Goal: Task Accomplishment & Management: Complete application form

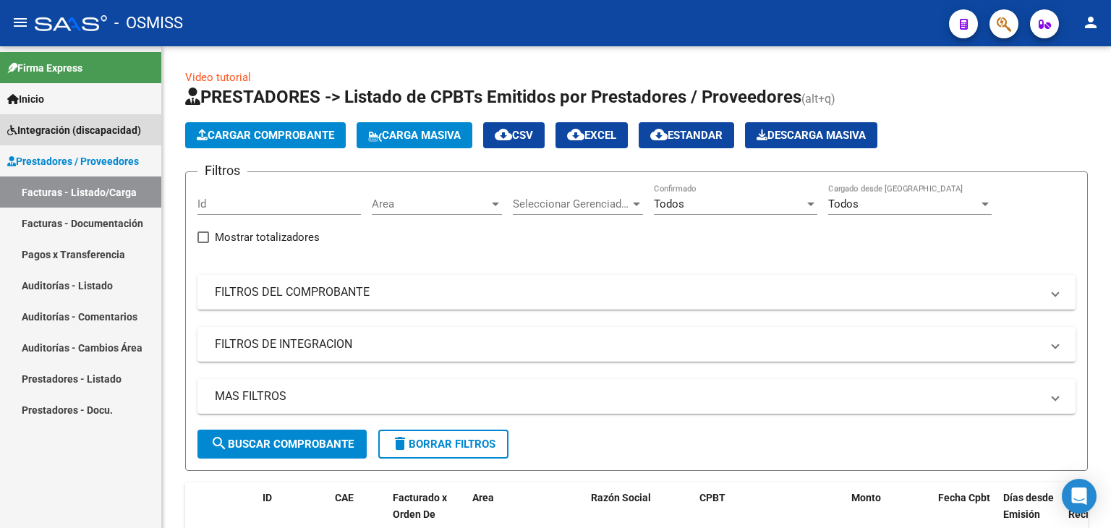
click at [43, 130] on span "Integración (discapacidad)" at bounding box center [74, 130] width 134 height 16
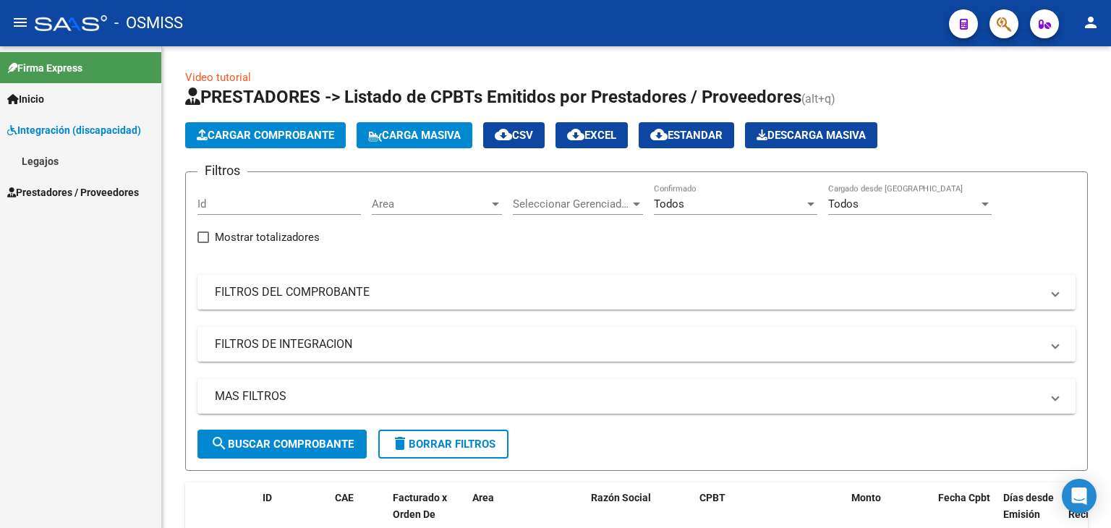
click at [54, 162] on link "Legajos" at bounding box center [80, 160] width 161 height 31
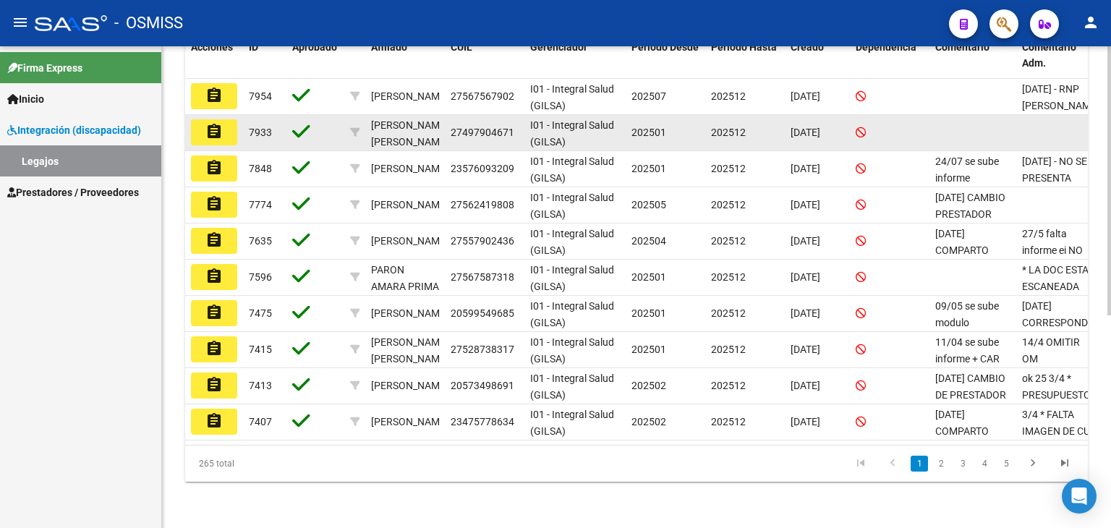
scroll to position [381, 0]
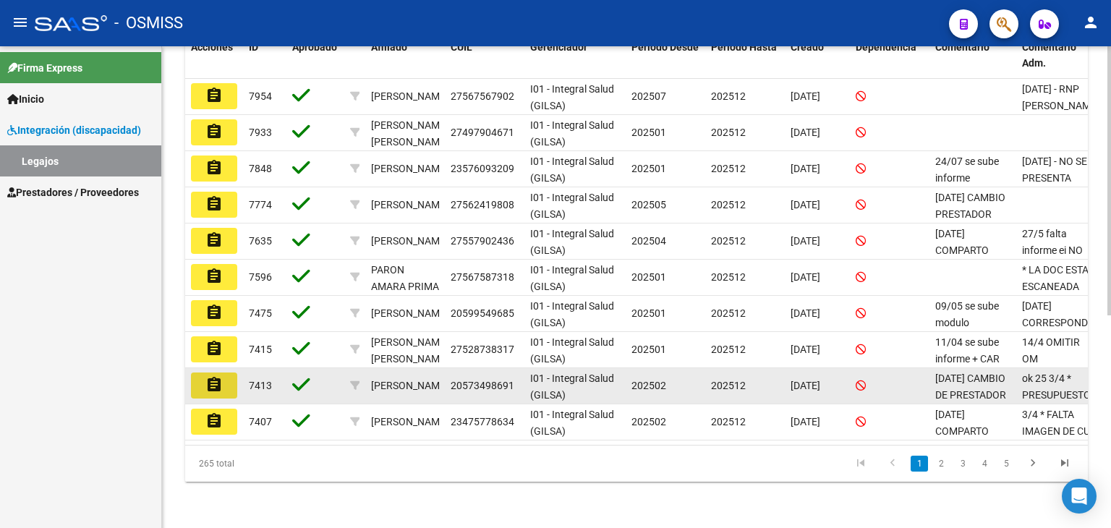
click at [216, 377] on mat-icon "assignment" at bounding box center [213, 384] width 17 height 17
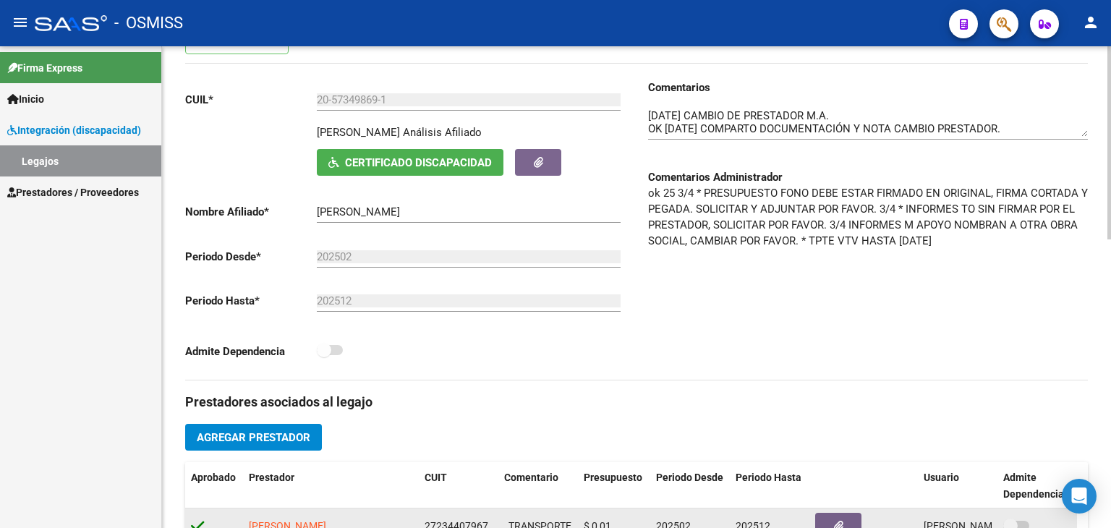
scroll to position [72, 0]
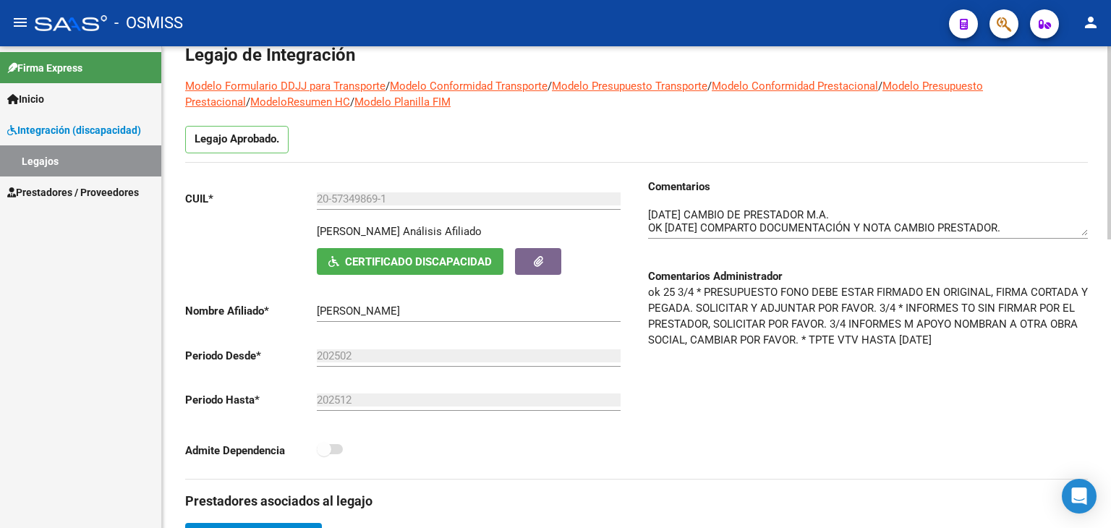
click at [656, 203] on div at bounding box center [868, 217] width 440 height 44
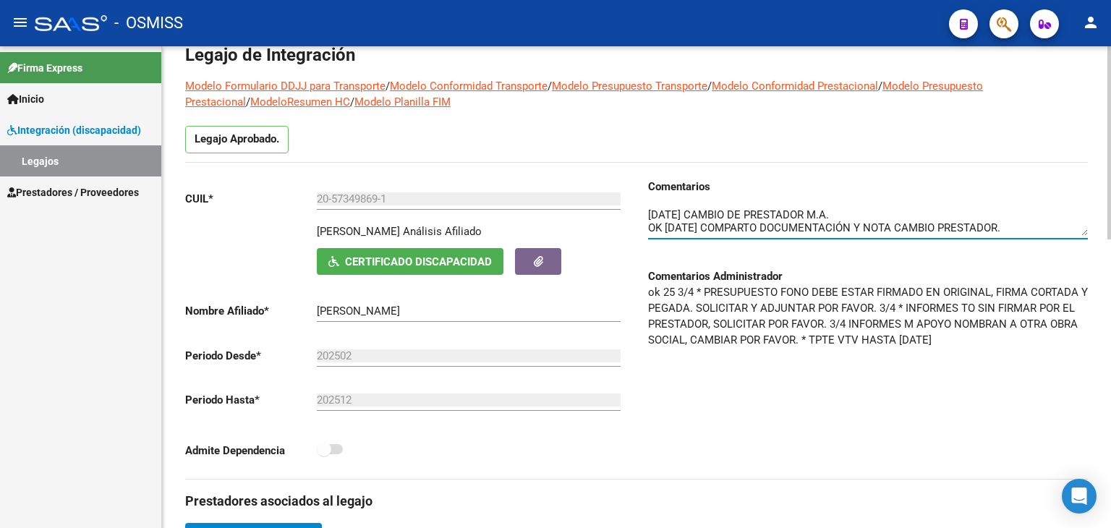
scroll to position [78, 0]
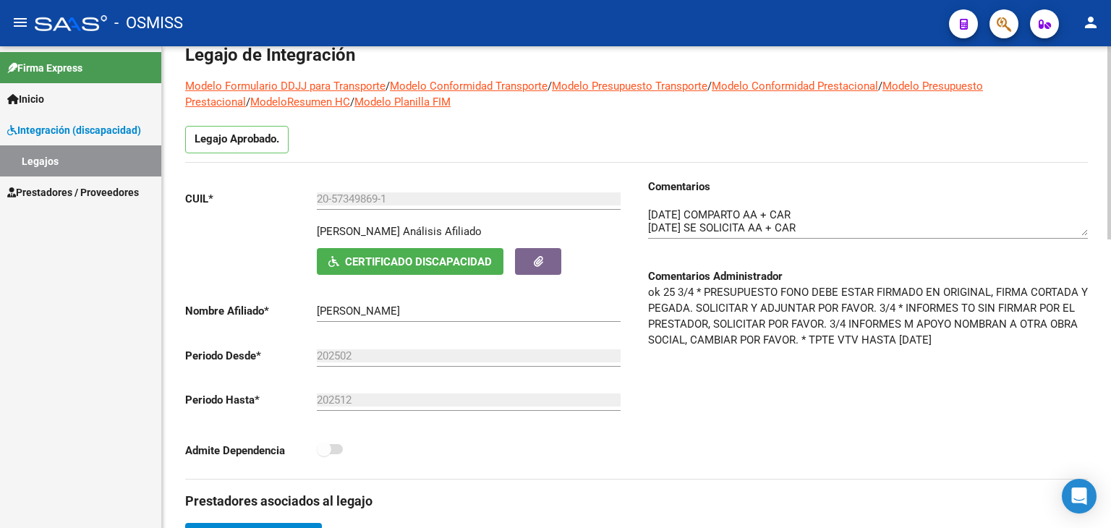
click at [645, 211] on div "Comentarios Comentarios Administrador ok 25 3/4 * PRESUPUESTO FONO DEBE ESTAR F…" at bounding box center [862, 329] width 451 height 300
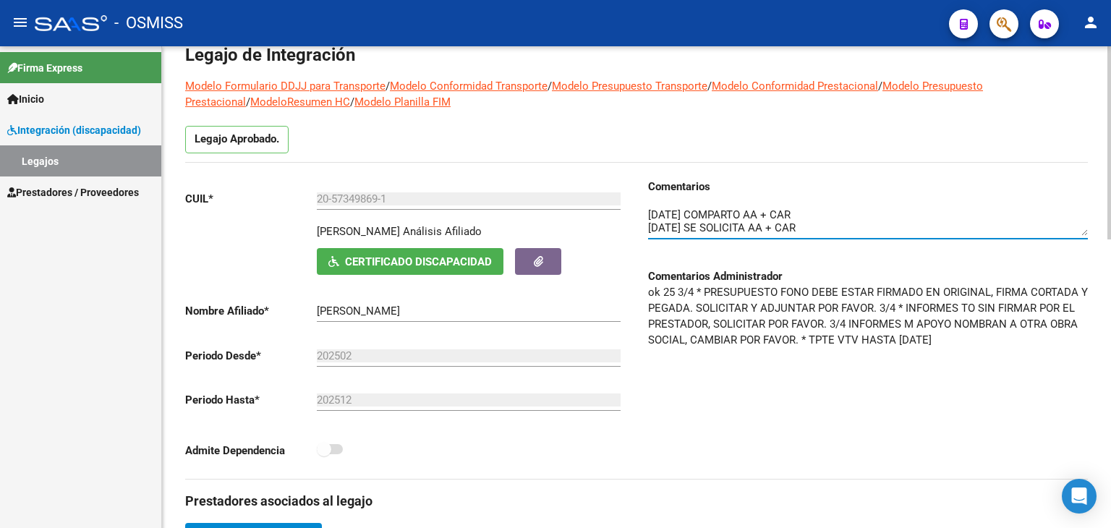
click at [649, 216] on textarea at bounding box center [868, 221] width 440 height 29
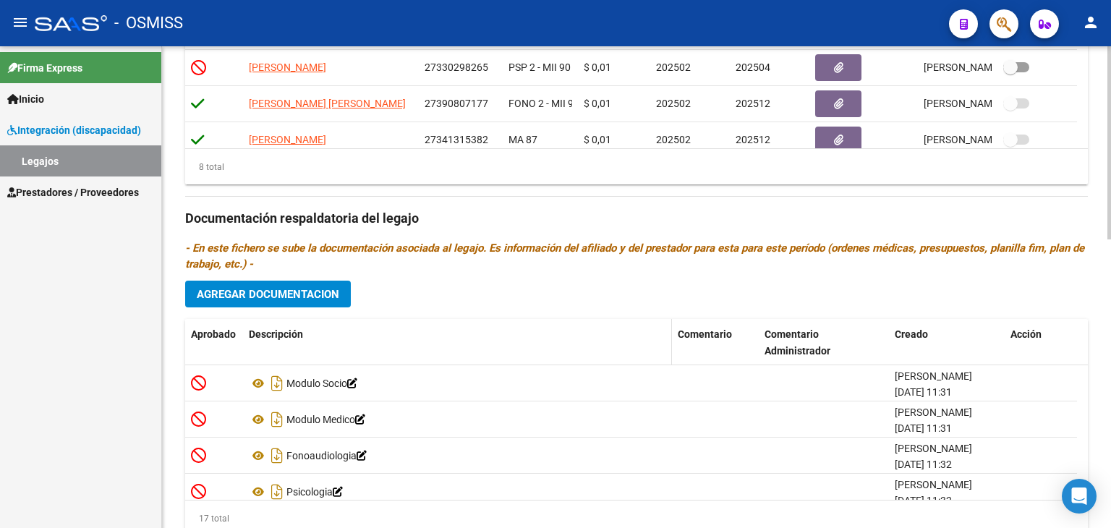
scroll to position [720, 0]
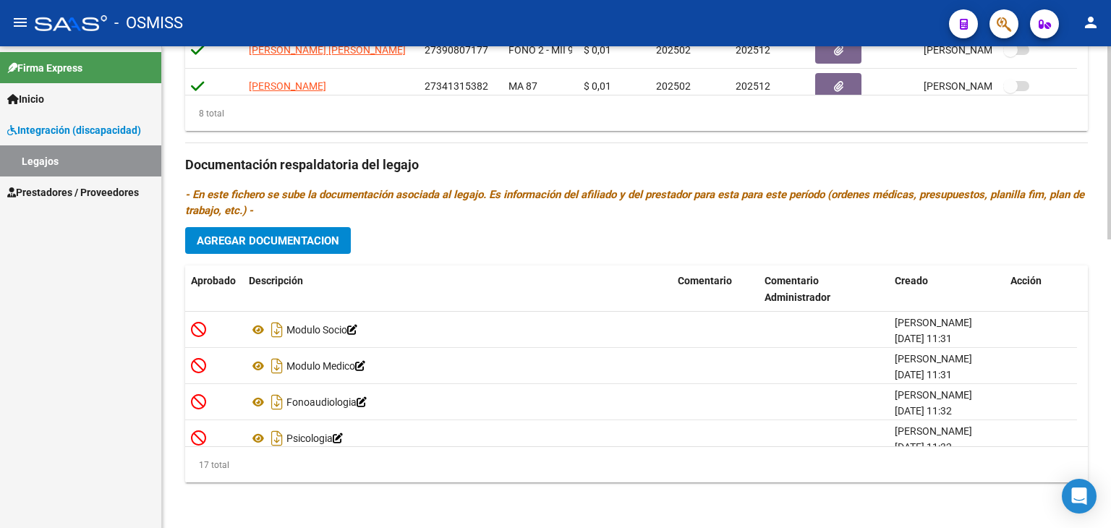
type textarea "[DATE] COMPARTO SEGURO TRANSPORTE. [DATE] CAMBIO DE PRESTADOR M.A. OK [DATE] CO…"
click at [299, 250] on button "Agregar Documentacion" at bounding box center [268, 240] width 166 height 27
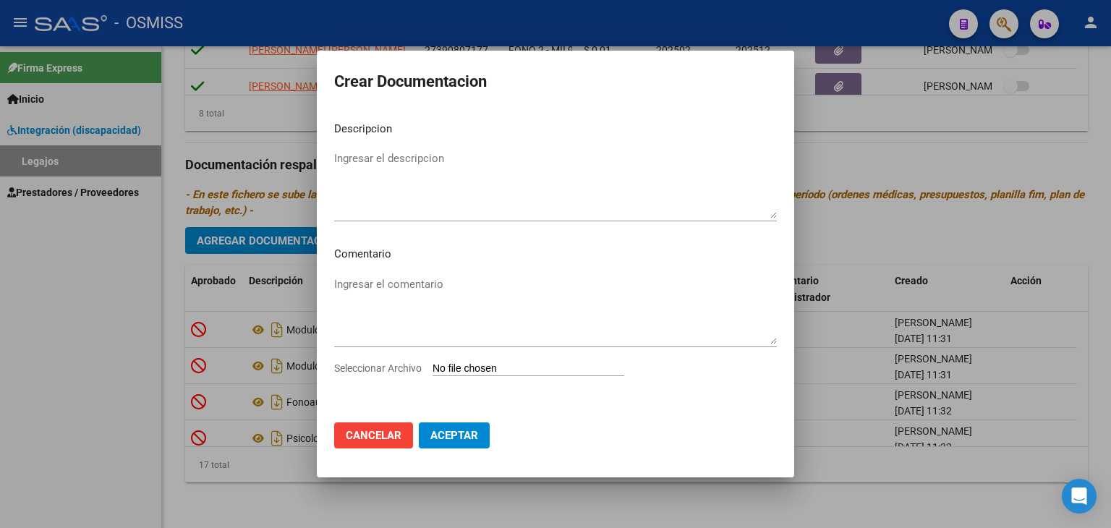
click at [455, 367] on input "Seleccionar Archivo" at bounding box center [529, 369] width 192 height 14
type input "C:\fakepath\POLIZA SEGURO RENOVADA.pdf"
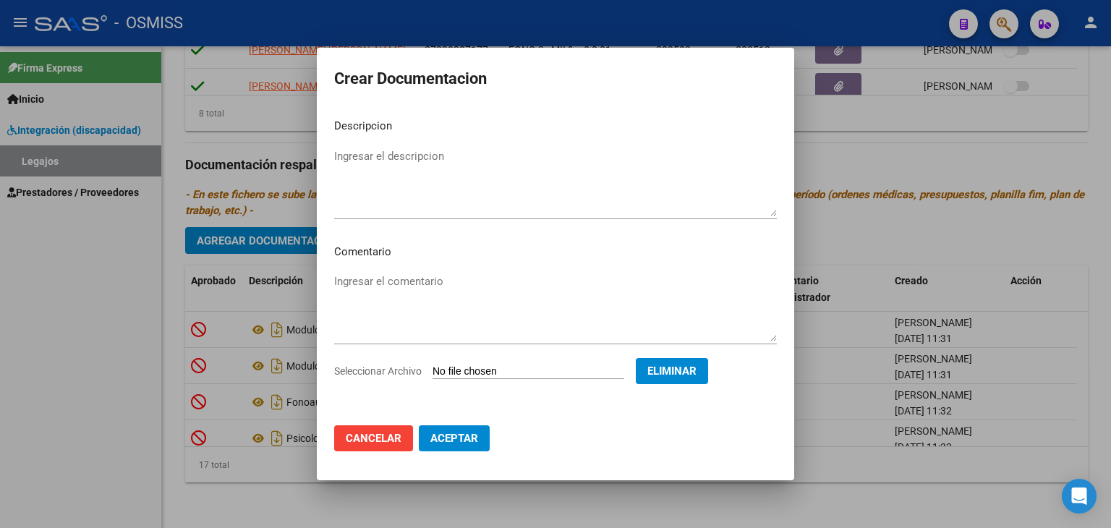
click at [355, 186] on textarea "Ingresar el descripcion" at bounding box center [555, 182] width 443 height 68
type textarea "POLIZA SEGURO TRANSPORTE RENOVADO"
click at [465, 443] on span "Aceptar" at bounding box center [455, 438] width 48 height 13
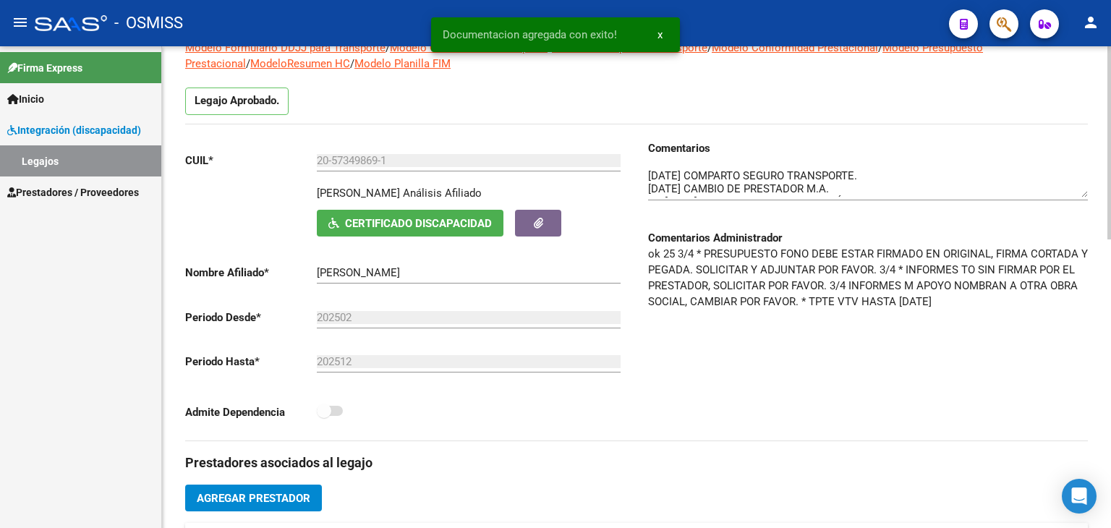
scroll to position [0, 0]
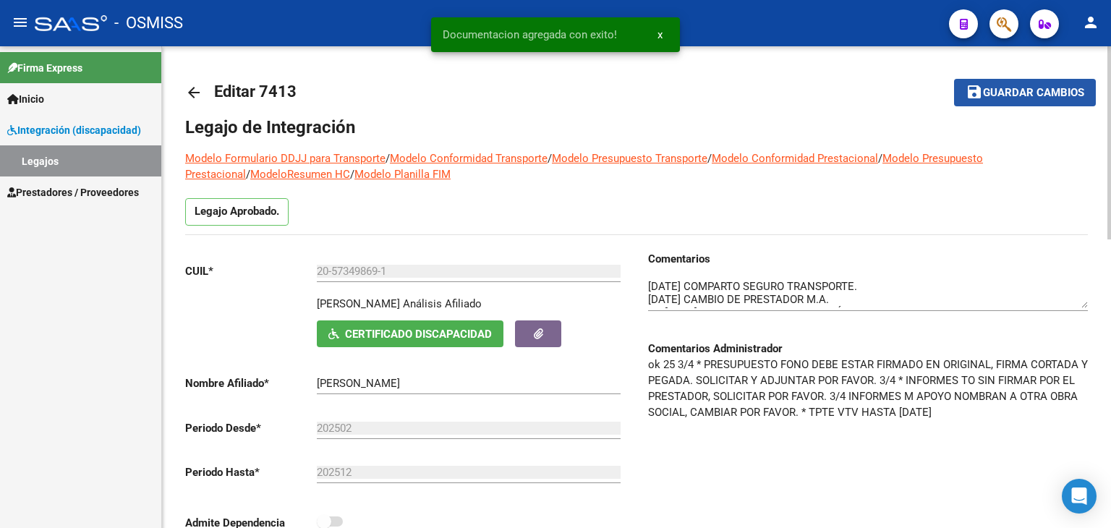
click at [988, 100] on button "save Guardar cambios" at bounding box center [1025, 92] width 142 height 27
click at [187, 96] on mat-icon "arrow_back" at bounding box center [193, 92] width 17 height 17
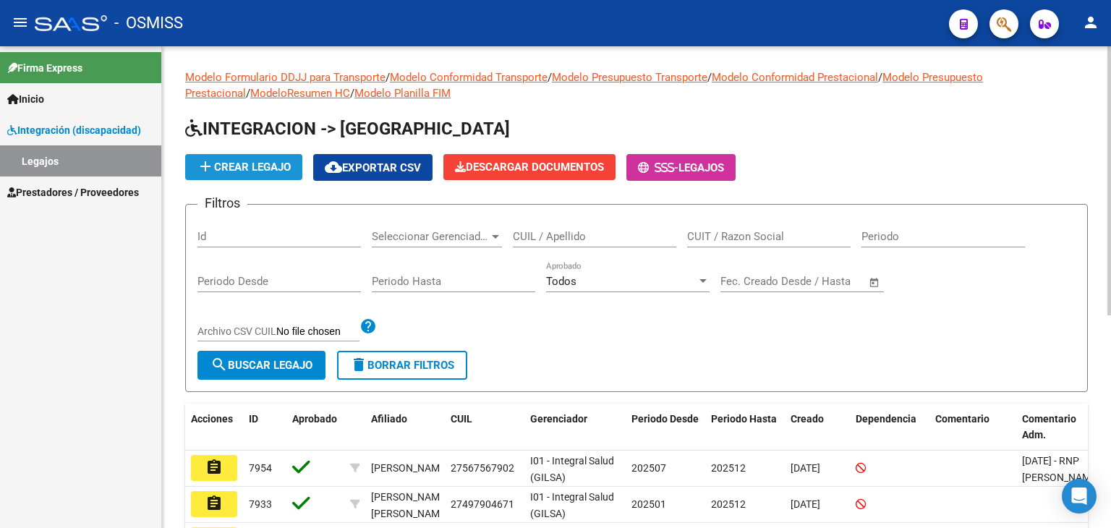
click at [239, 176] on button "add Crear Legajo" at bounding box center [243, 167] width 117 height 26
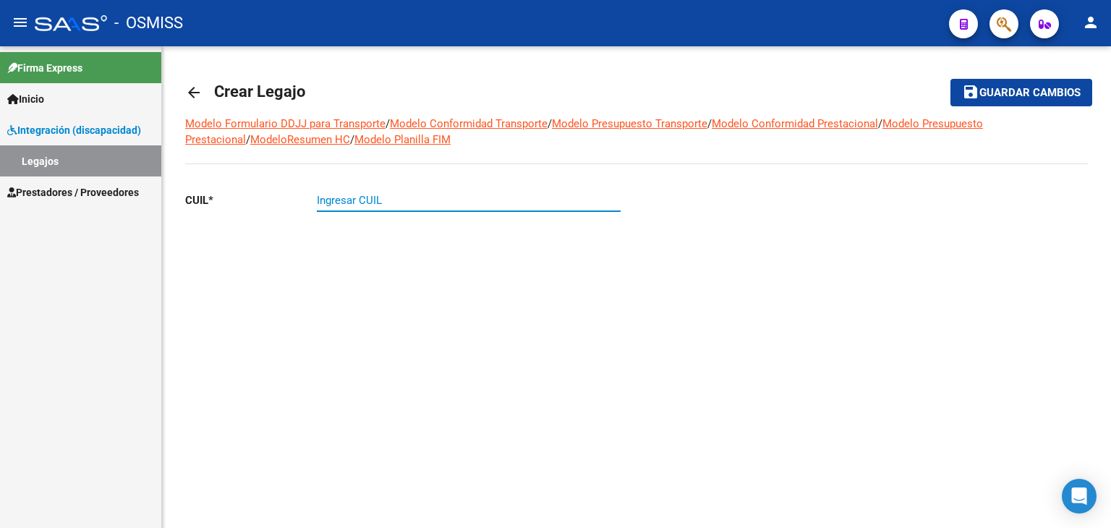
click at [356, 201] on input "Ingresar CUIL" at bounding box center [469, 200] width 304 height 13
type input "20-57568930-3"
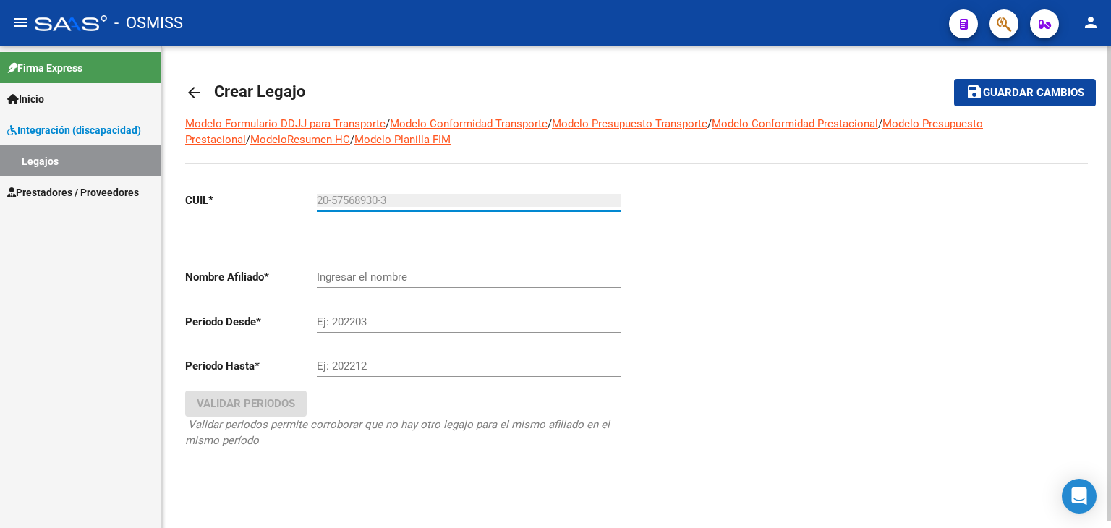
type input "[PERSON_NAME] [PERSON_NAME]"
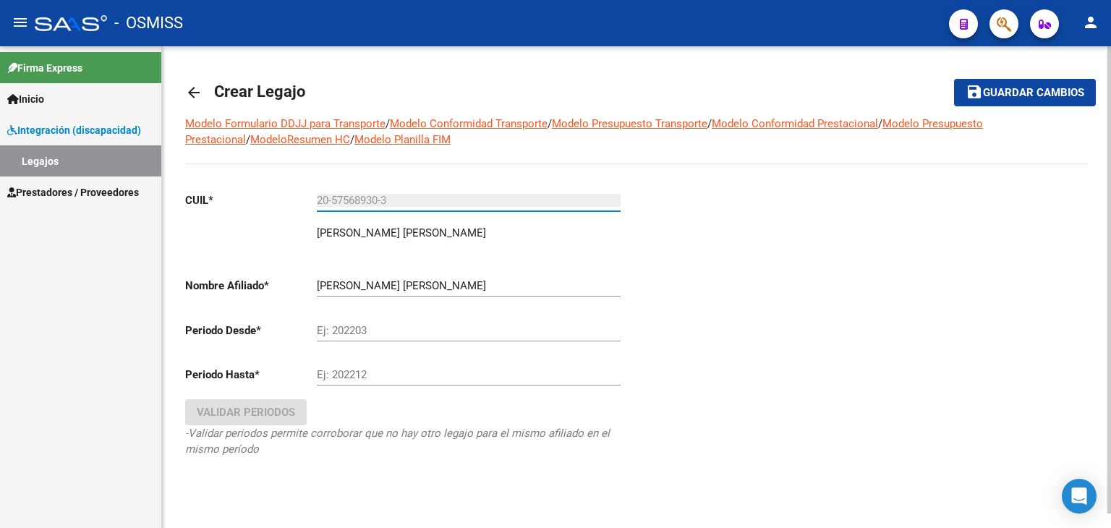
type input "20-57568930-3"
click at [336, 335] on input "Ej: 202203" at bounding box center [469, 330] width 304 height 13
type input "0"
type input "202508"
click at [349, 366] on div "Ej: 202212" at bounding box center [469, 370] width 304 height 31
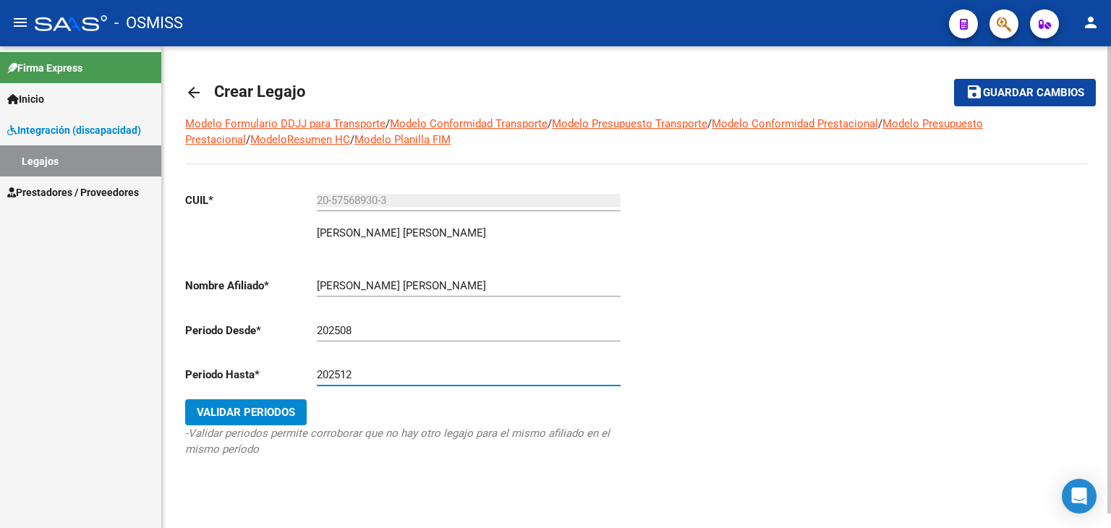
type input "202512"
click at [265, 409] on span "Validar Periodos" at bounding box center [246, 412] width 98 height 13
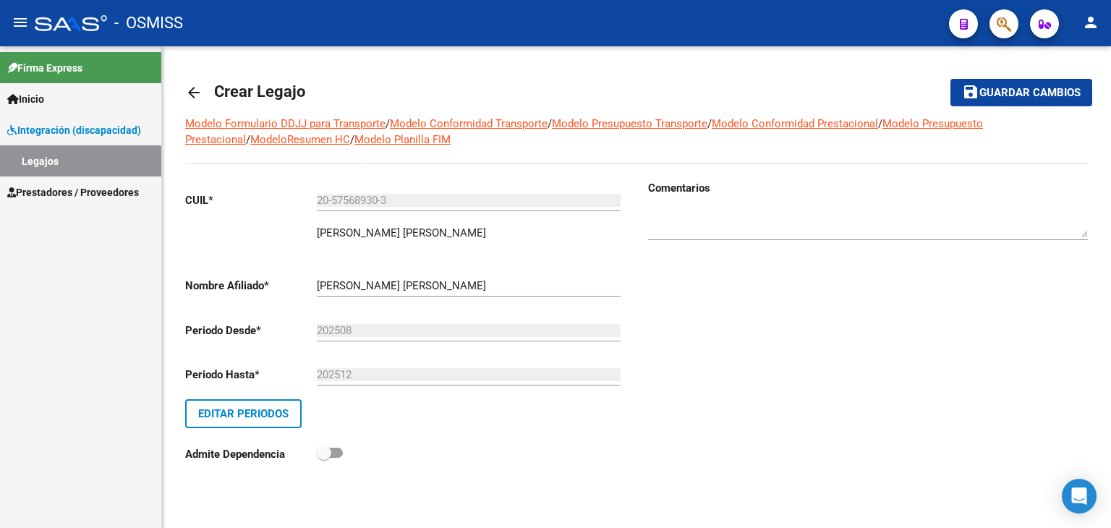
click at [991, 90] on span "Guardar cambios" at bounding box center [1030, 93] width 101 height 13
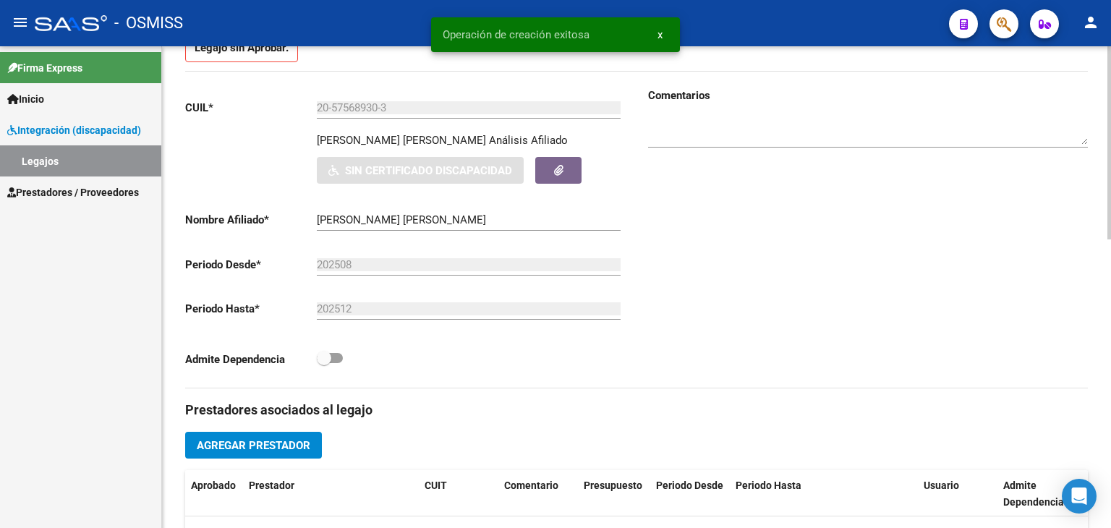
scroll to position [217, 0]
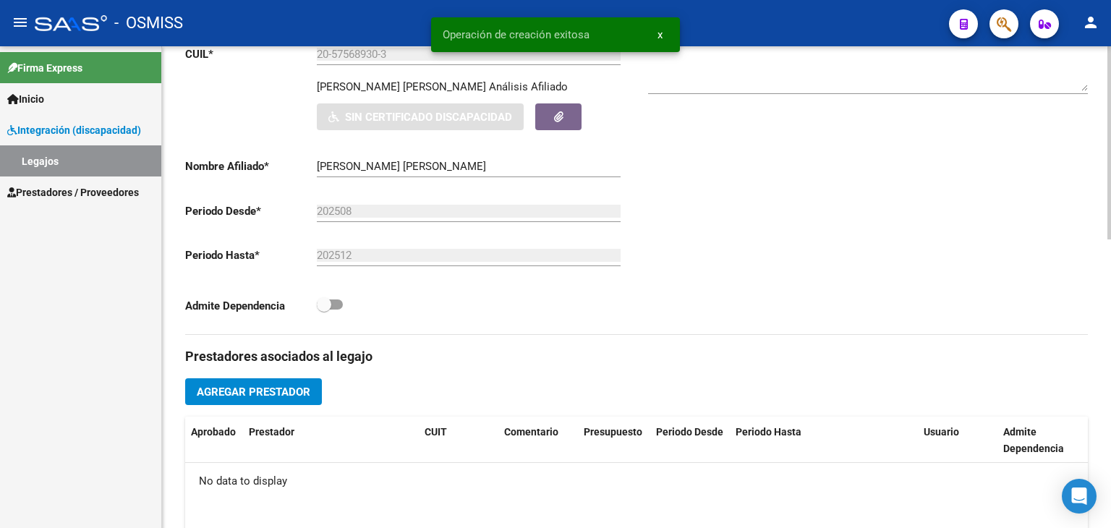
click at [263, 397] on span "Agregar Prestador" at bounding box center [254, 392] width 114 height 13
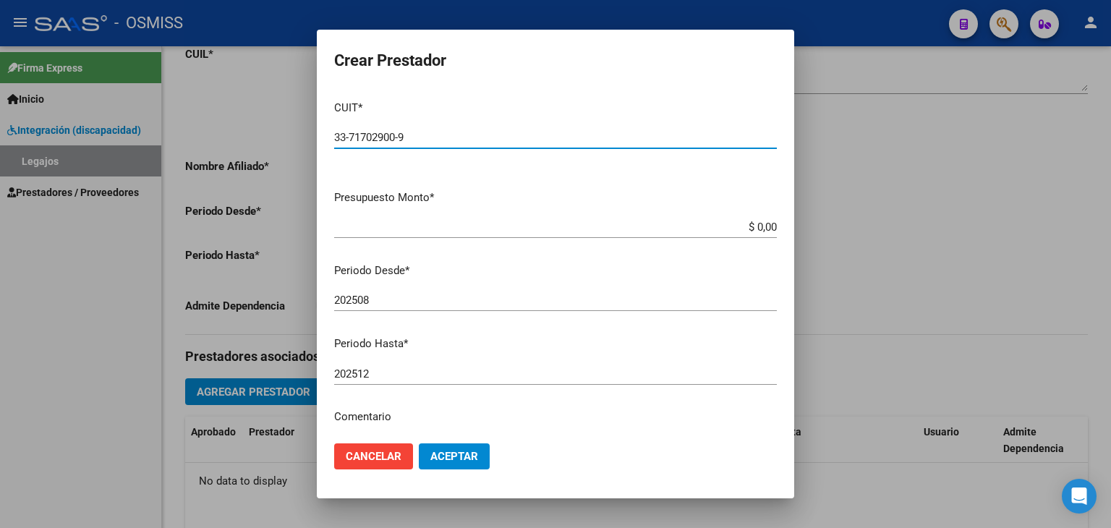
type input "33-71702900-9"
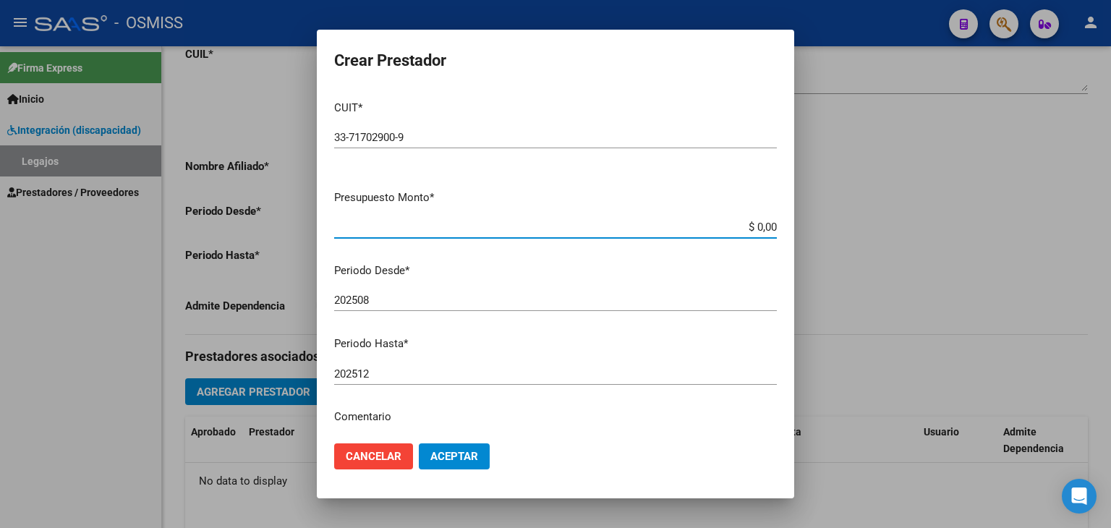
drag, startPoint x: 761, startPoint y: 232, endPoint x: 769, endPoint y: 229, distance: 8.2
click at [769, 229] on app-form-text-field "Presupuesto Monto * $ 0,00 Ingresar el monto" at bounding box center [561, 212] width 454 height 45
type input "$ 0,01"
click at [471, 457] on span "Aceptar" at bounding box center [455, 456] width 48 height 13
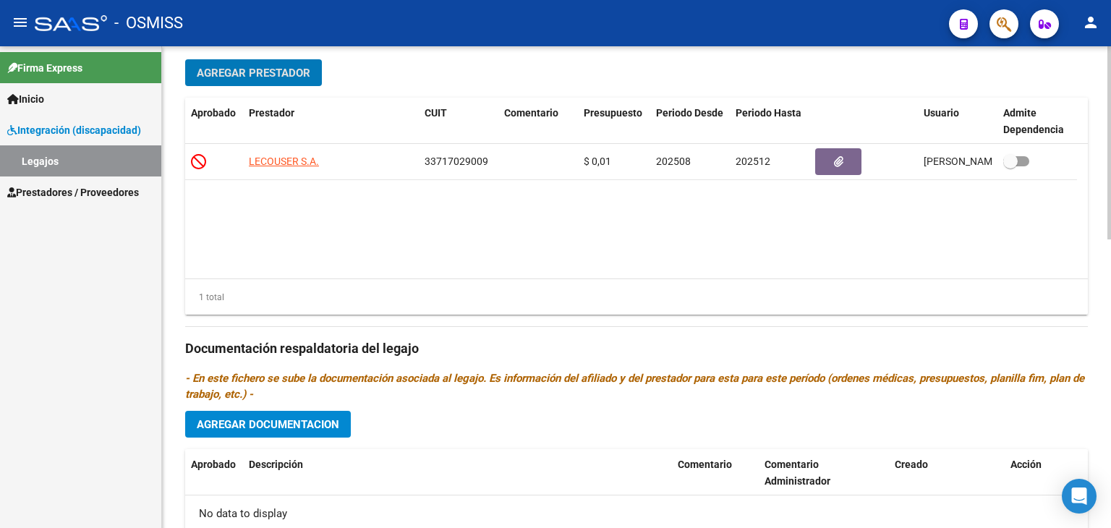
scroll to position [579, 0]
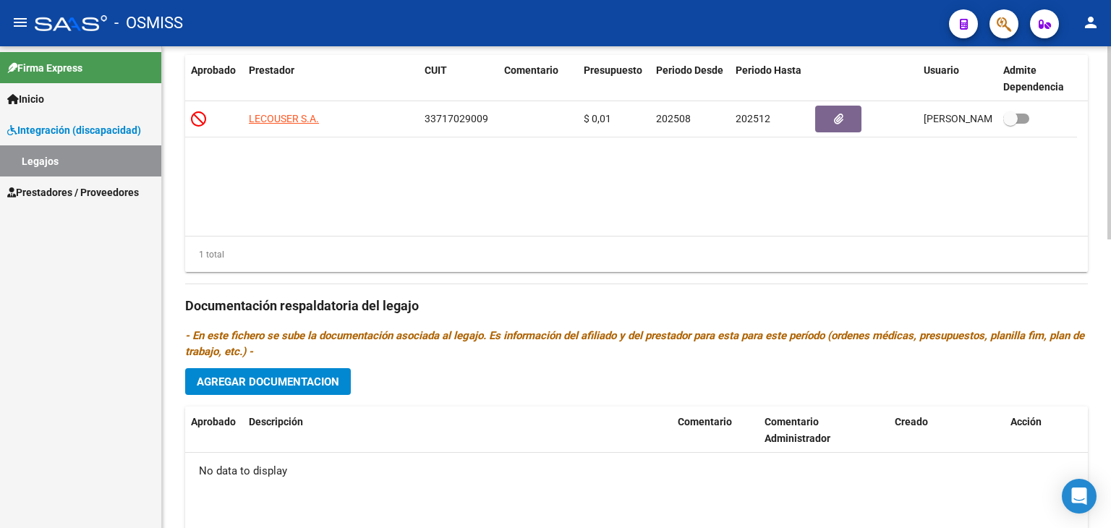
click at [274, 379] on span "Agregar Documentacion" at bounding box center [268, 382] width 143 height 13
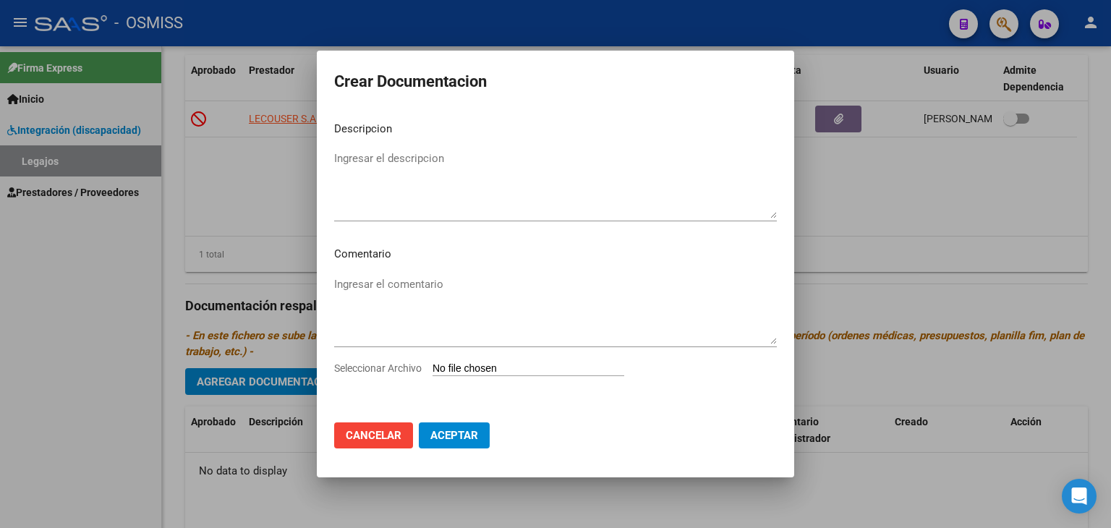
click at [455, 370] on input "Seleccionar Archivo" at bounding box center [529, 369] width 192 height 14
type input "C:\fakepath\CUD.jpg"
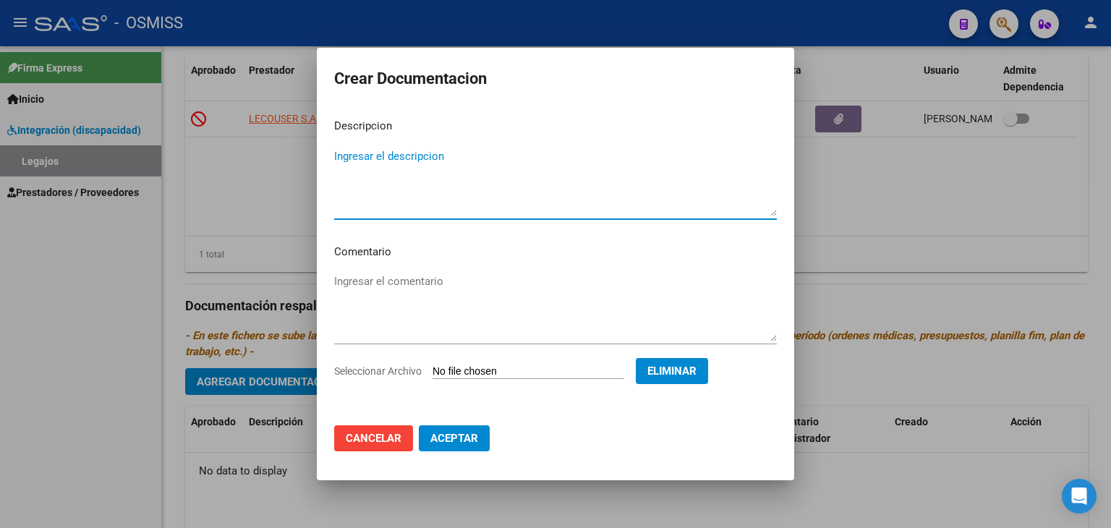
click at [355, 192] on textarea "Ingresar el descripcion" at bounding box center [555, 182] width 443 height 68
type textarea "CUD"
click at [476, 437] on span "Aceptar" at bounding box center [455, 438] width 48 height 13
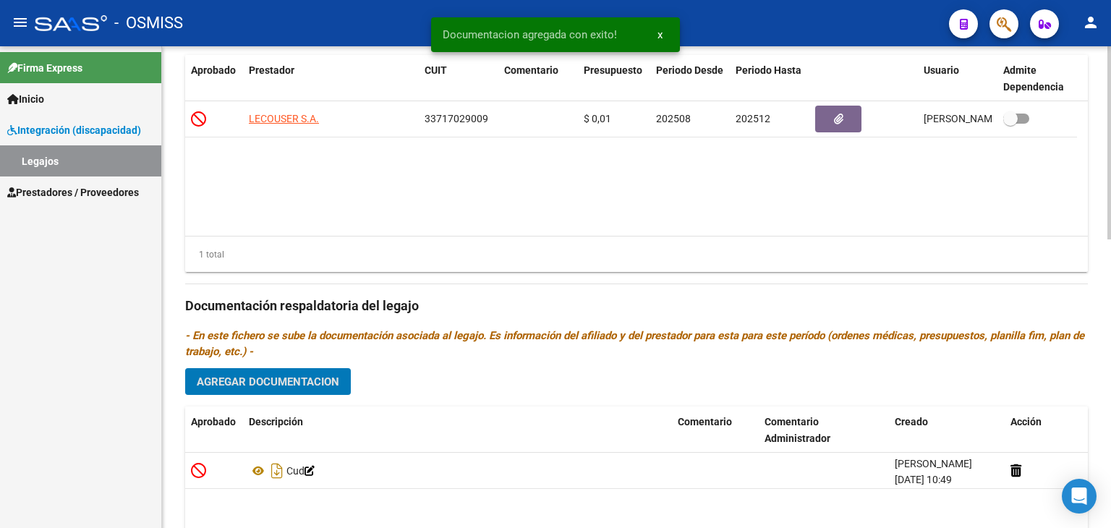
click at [262, 381] on span "Agregar Documentacion" at bounding box center [268, 382] width 143 height 13
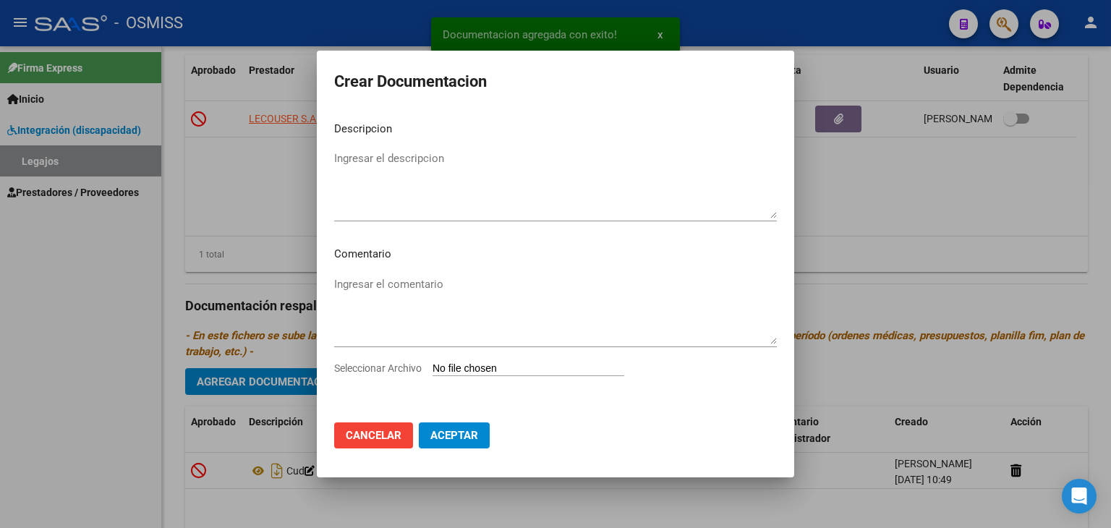
click at [497, 365] on input "Seleccionar Archivo" at bounding box center [529, 369] width 192 height 14
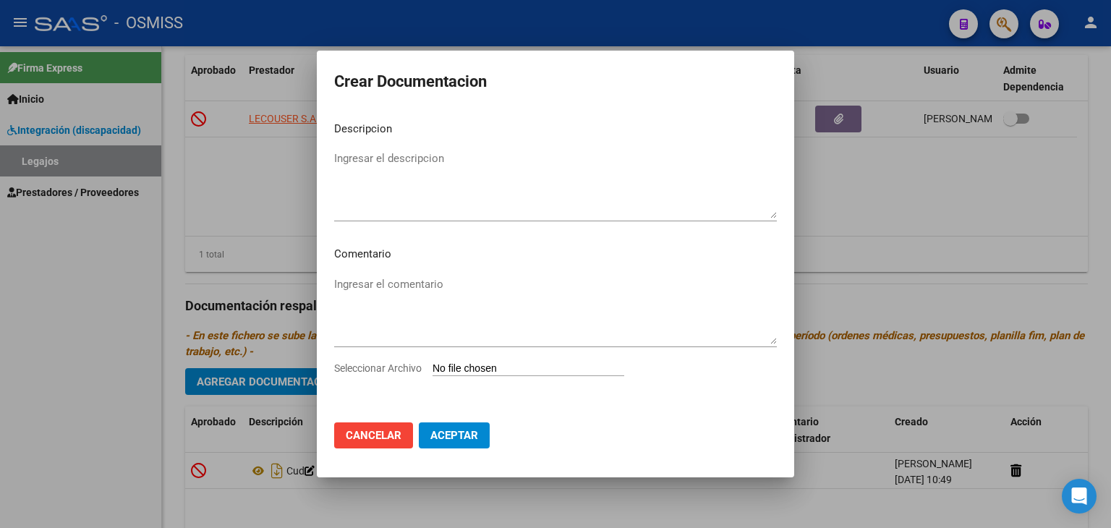
type input "C:\fakepath\DOCUMENTACION ASOCIADO.pdf"
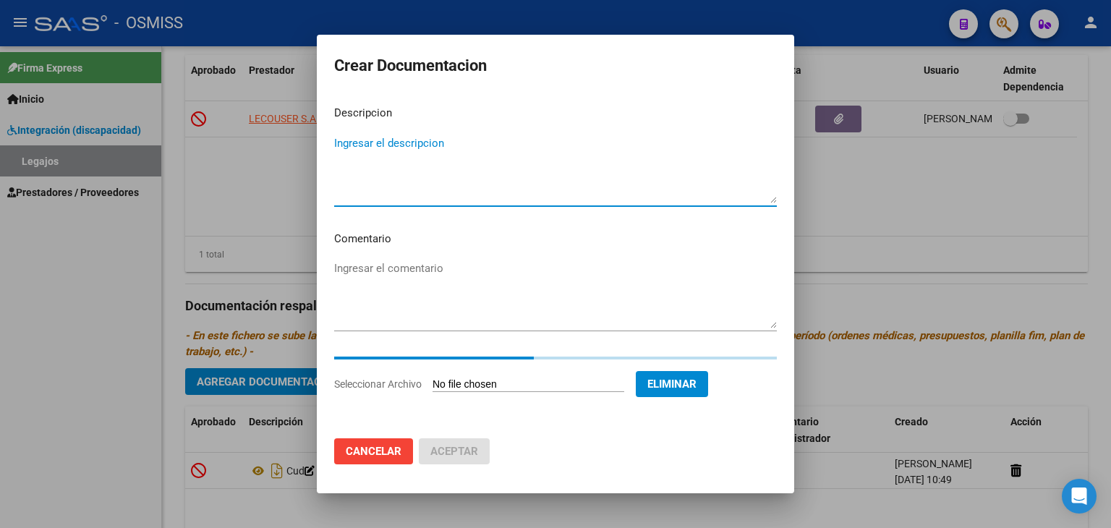
click at [368, 185] on textarea "Ingresar el descripcion" at bounding box center [555, 169] width 443 height 68
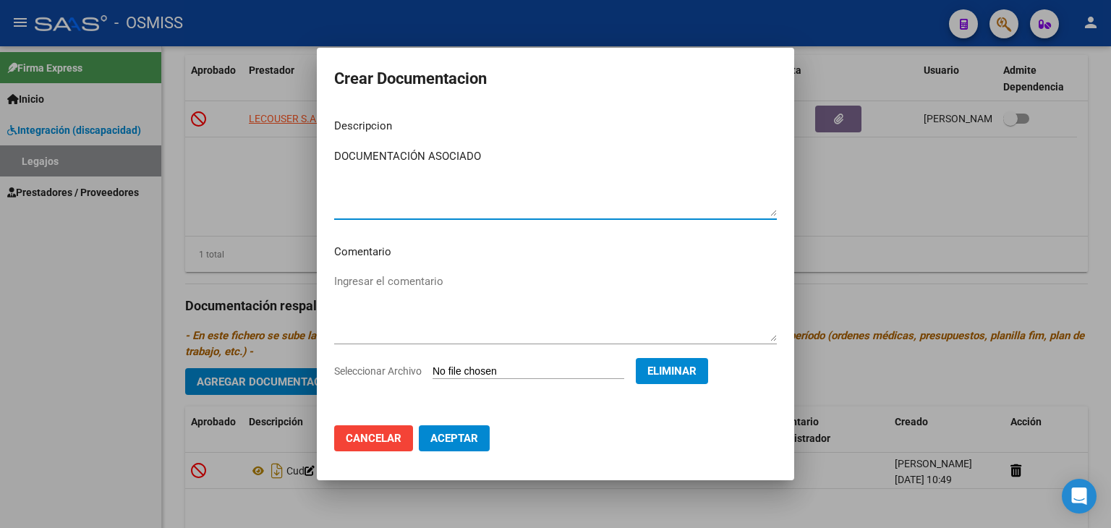
type textarea "DOCUMENTACIÓN ASOCIADO"
click at [446, 438] on span "Aceptar" at bounding box center [455, 438] width 48 height 13
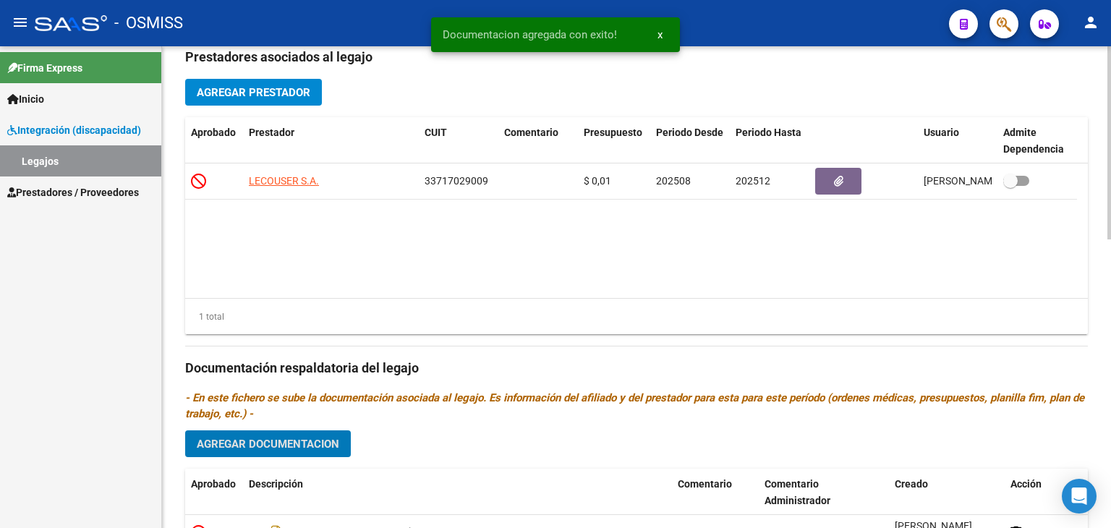
scroll to position [720, 0]
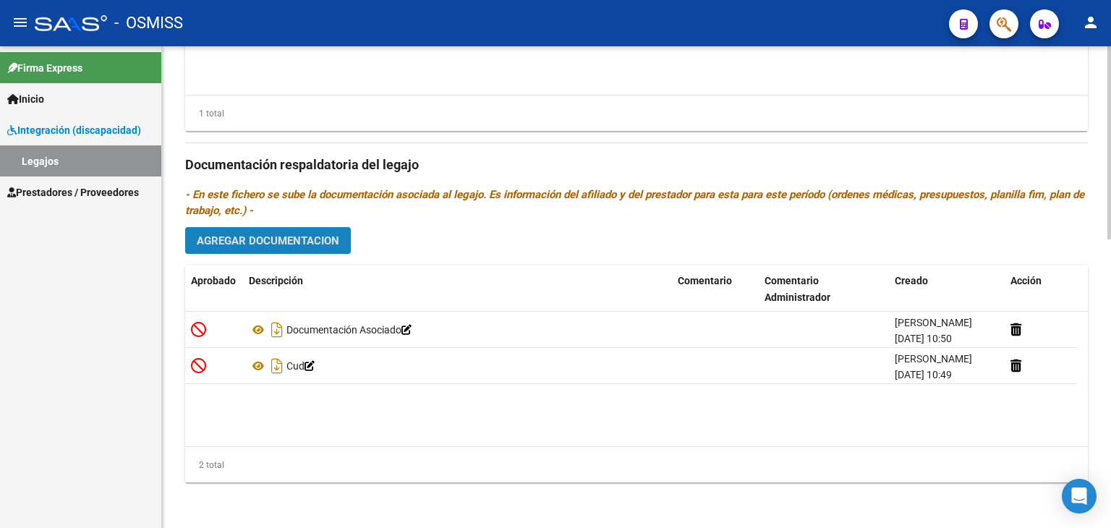
click at [272, 244] on span "Agregar Documentacion" at bounding box center [268, 240] width 143 height 13
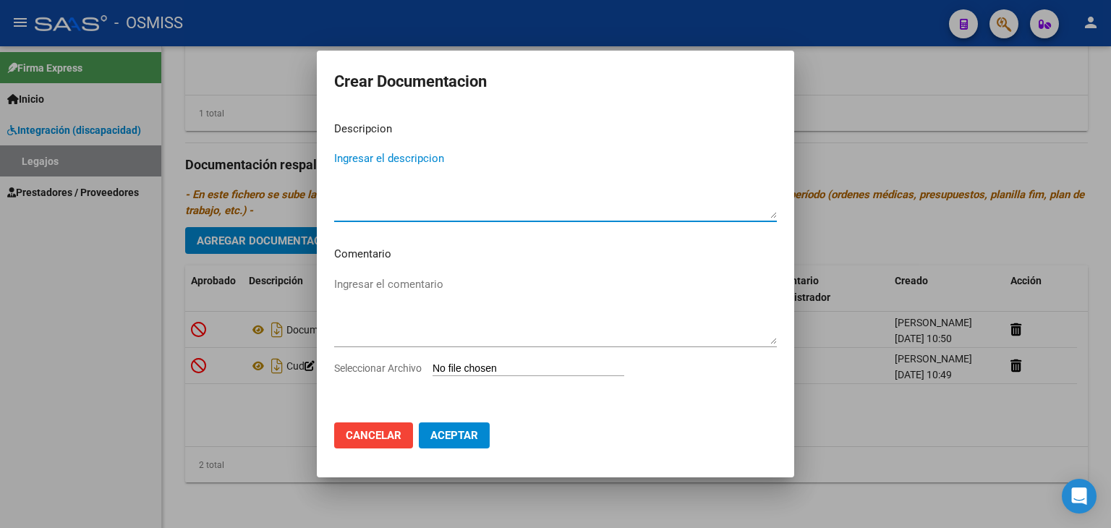
click at [466, 368] on input "Seleccionar Archivo" at bounding box center [529, 369] width 192 height 14
type input "C:\fakepath\DOCUMENTACIÓN MEDICA.pdf"
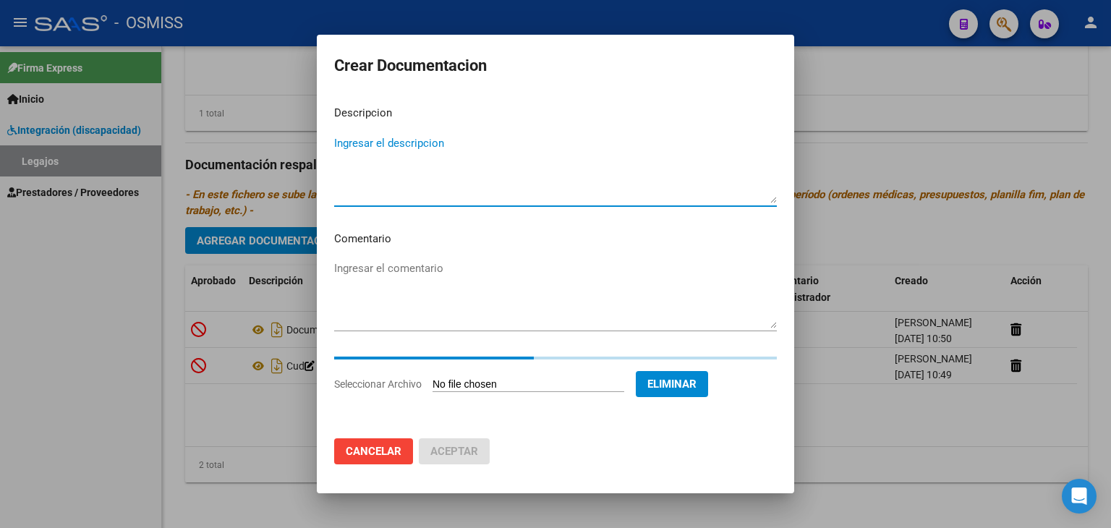
click at [378, 193] on textarea "Ingresar el descripcion" at bounding box center [555, 169] width 443 height 68
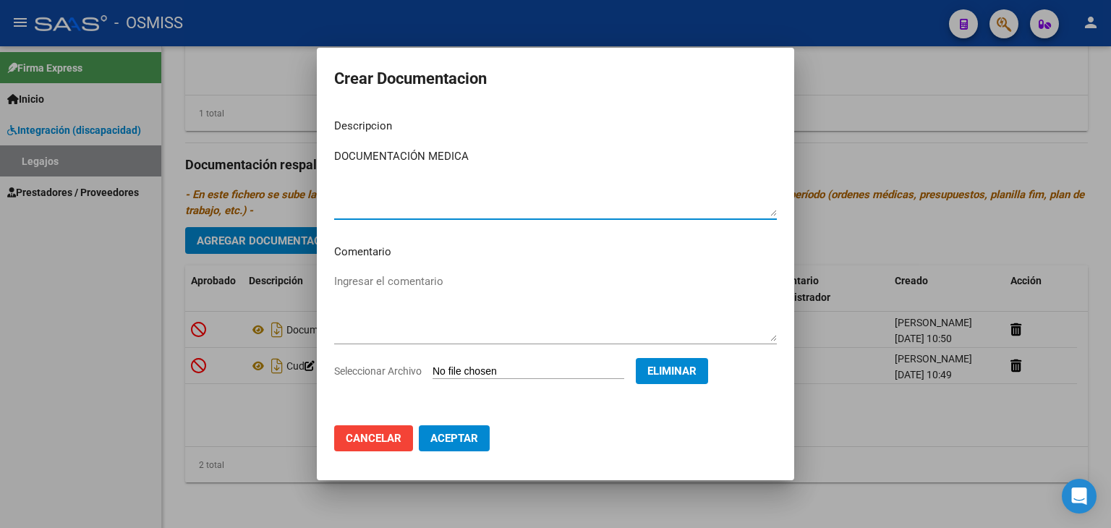
type textarea "DOCUMENTACIÓN MEDICA"
click at [451, 446] on button "Aceptar" at bounding box center [454, 438] width 71 height 26
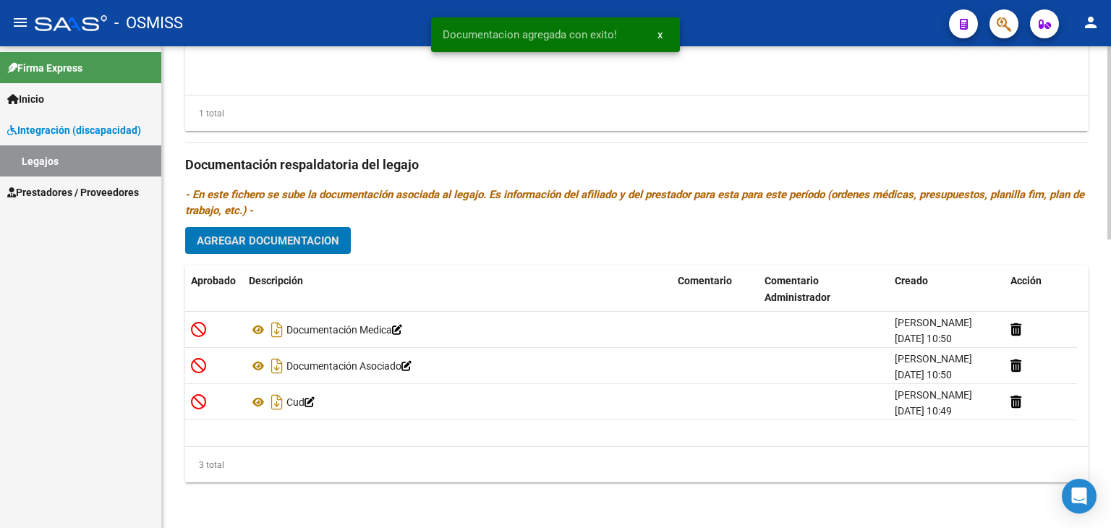
click at [286, 242] on span "Agregar Documentacion" at bounding box center [268, 240] width 143 height 13
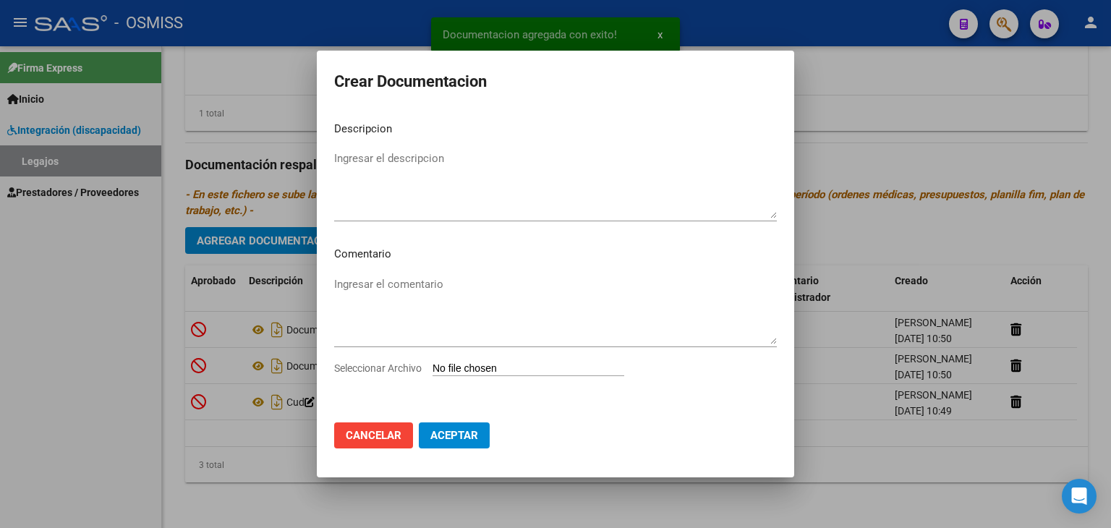
click at [483, 368] on input "Seleccionar Archivo" at bounding box center [529, 369] width 192 height 14
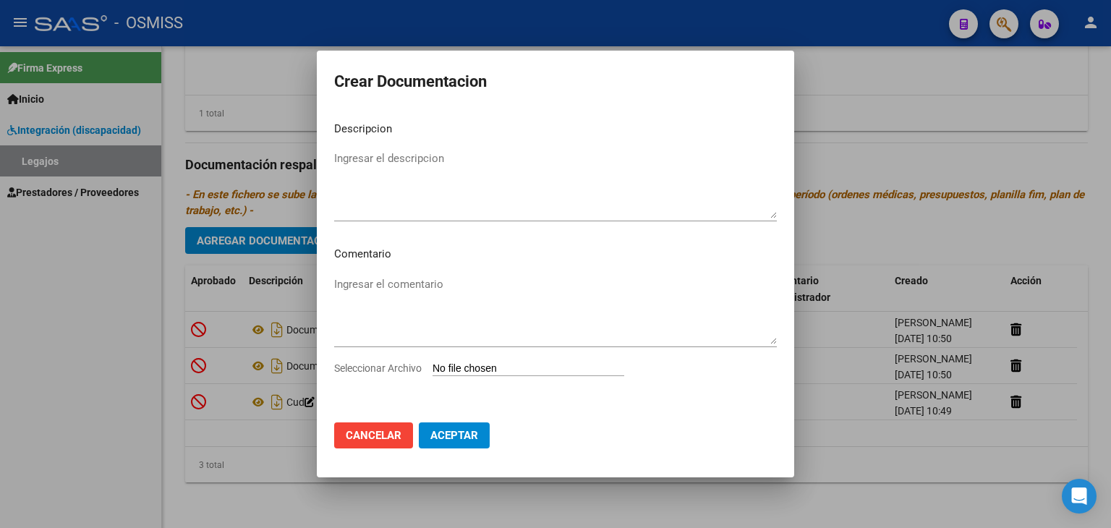
type input "C:\fakepath\MIS.pdf"
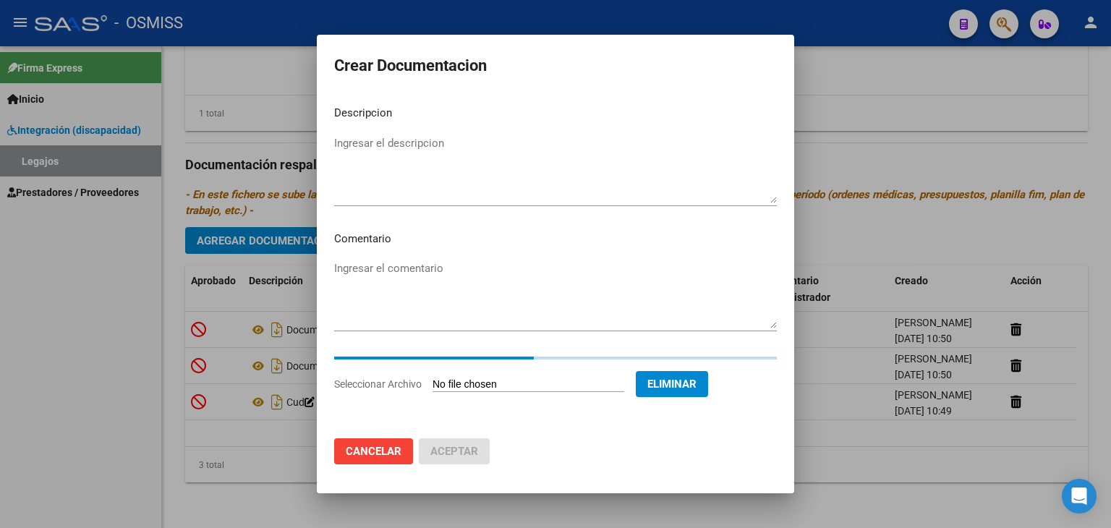
click at [370, 181] on textarea "Ingresar el descripcion" at bounding box center [555, 169] width 443 height 68
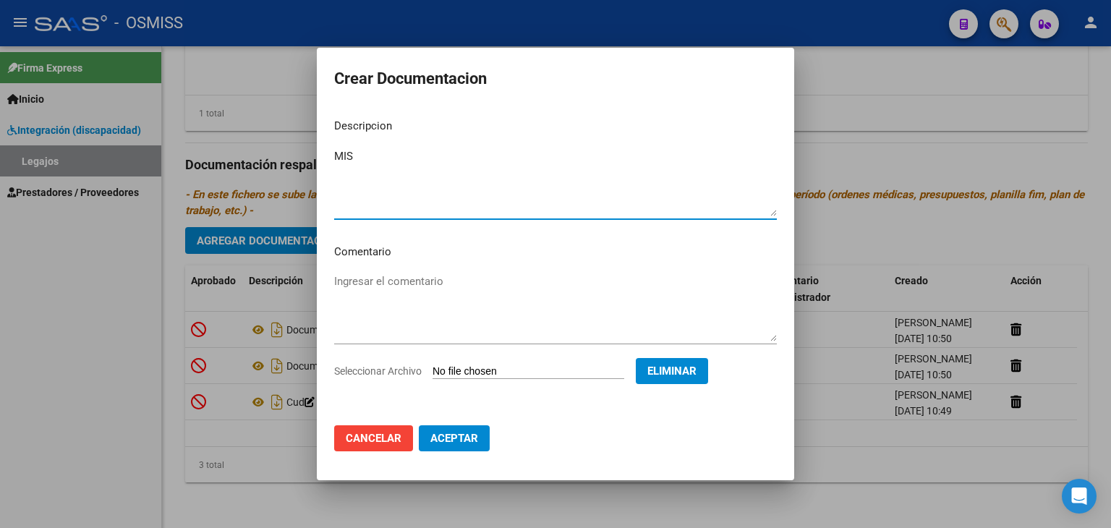
type textarea "MIS"
click at [459, 435] on span "Aceptar" at bounding box center [455, 438] width 48 height 13
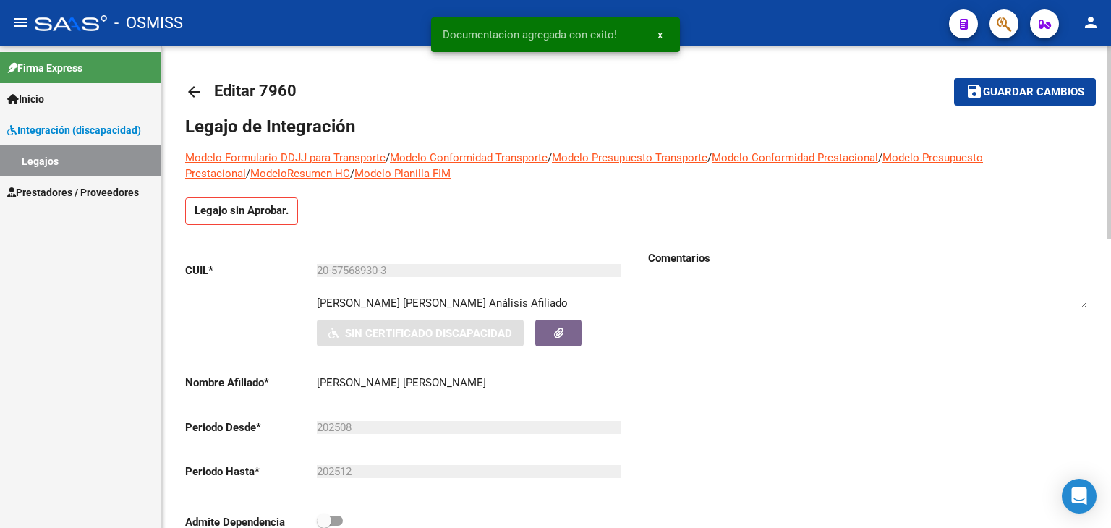
scroll to position [0, 0]
click at [688, 288] on textarea at bounding box center [868, 293] width 440 height 29
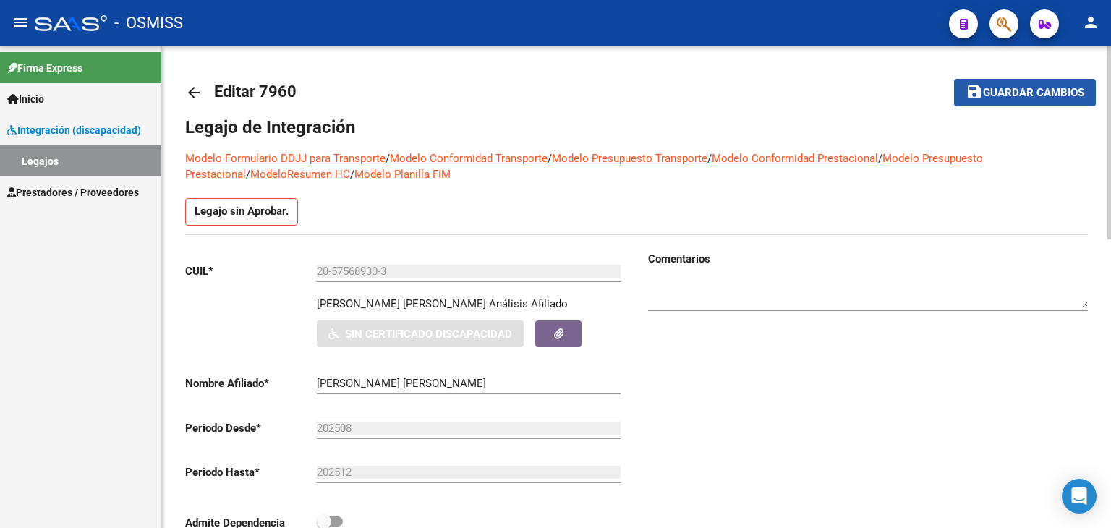
click at [1030, 93] on span "Guardar cambios" at bounding box center [1033, 93] width 101 height 13
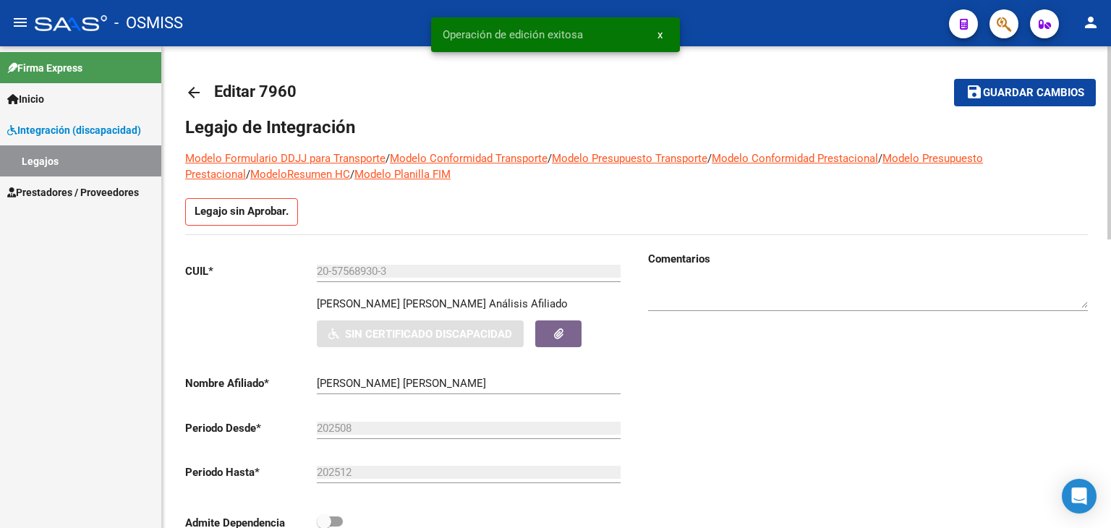
click at [193, 93] on mat-icon "arrow_back" at bounding box center [193, 92] width 17 height 17
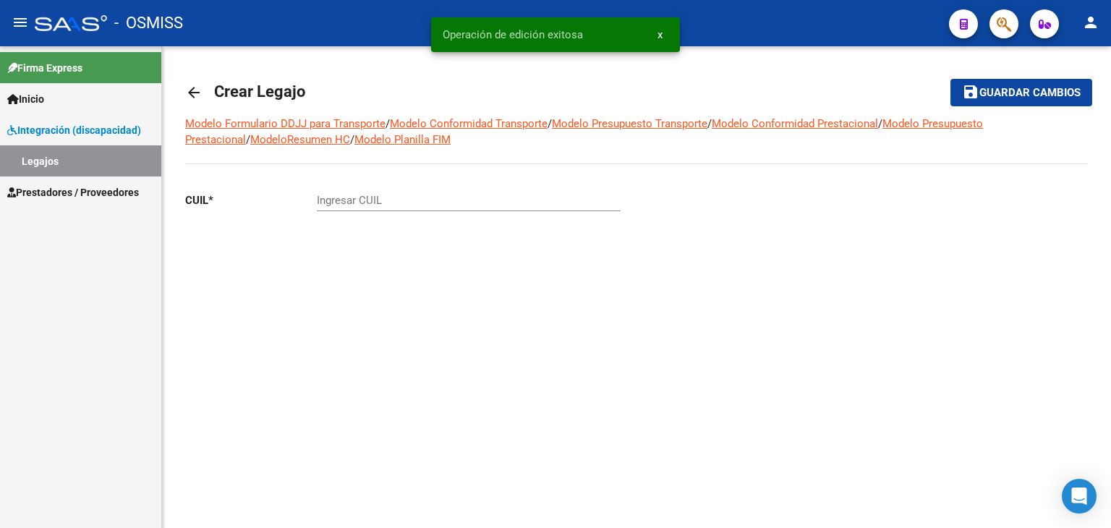
click at [67, 93] on link "Inicio" at bounding box center [80, 98] width 161 height 31
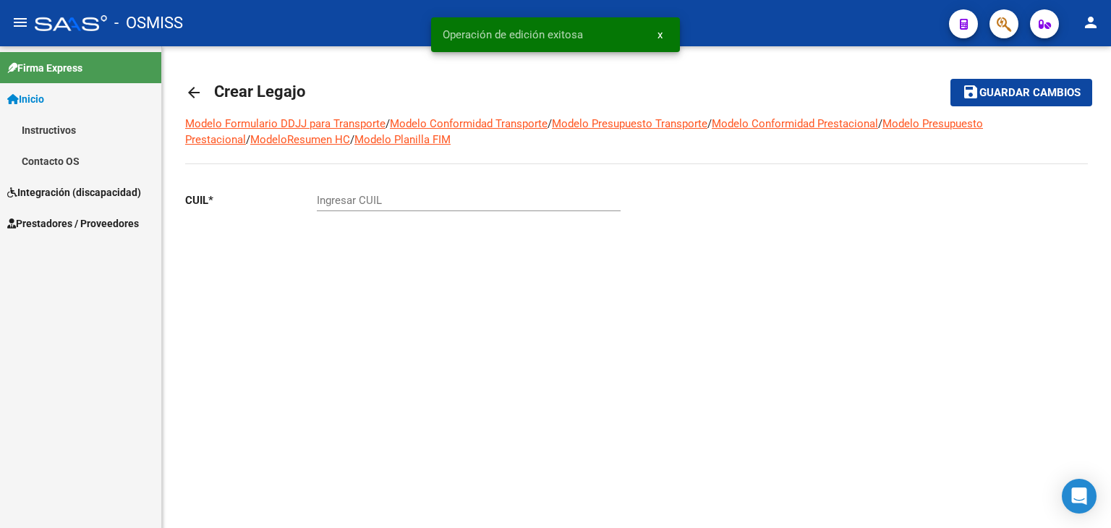
click at [38, 214] on link "Prestadores / Proveedores" at bounding box center [80, 223] width 161 height 31
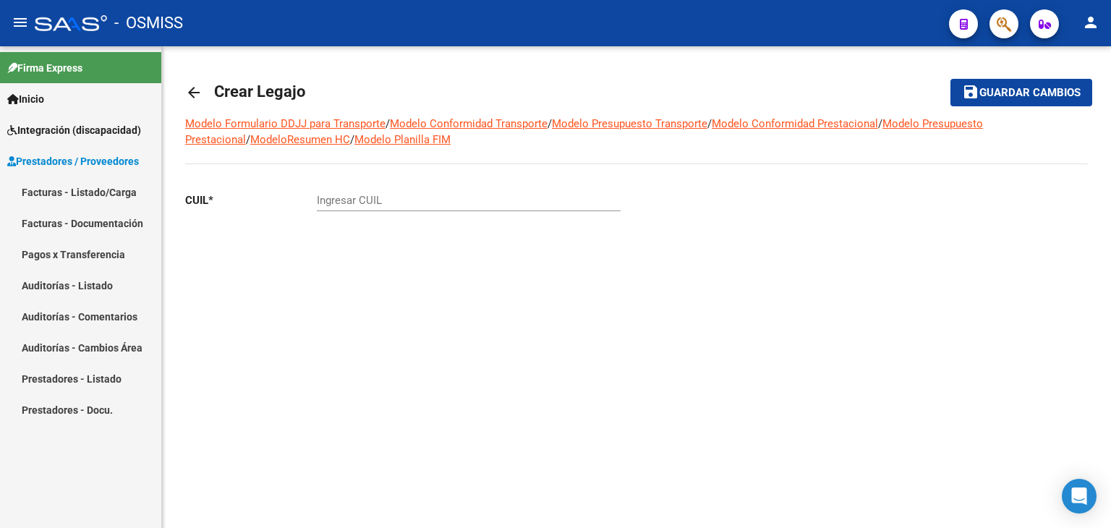
click at [54, 124] on span "Integración (discapacidad)" at bounding box center [74, 130] width 134 height 16
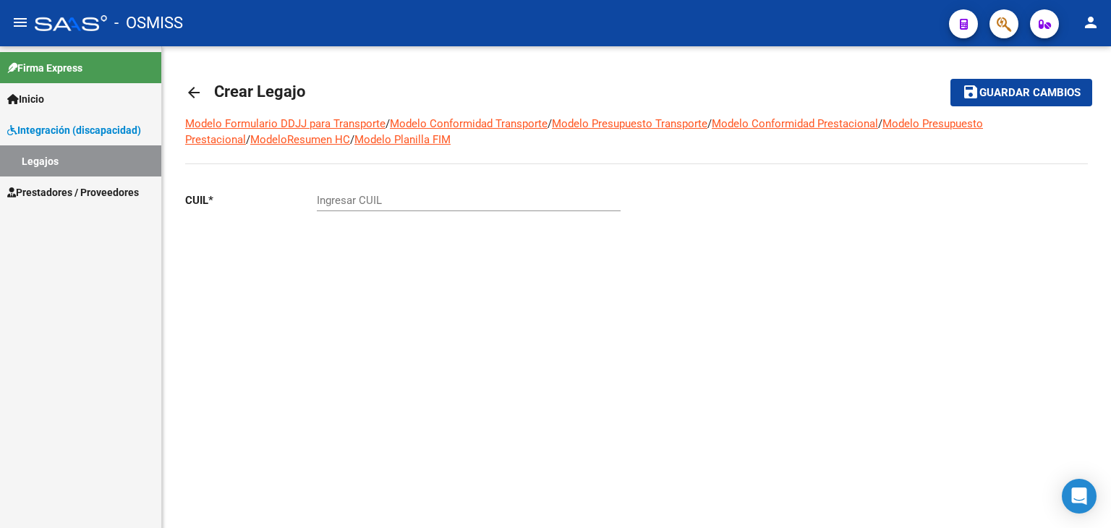
click at [40, 160] on link "Legajos" at bounding box center [80, 160] width 161 height 31
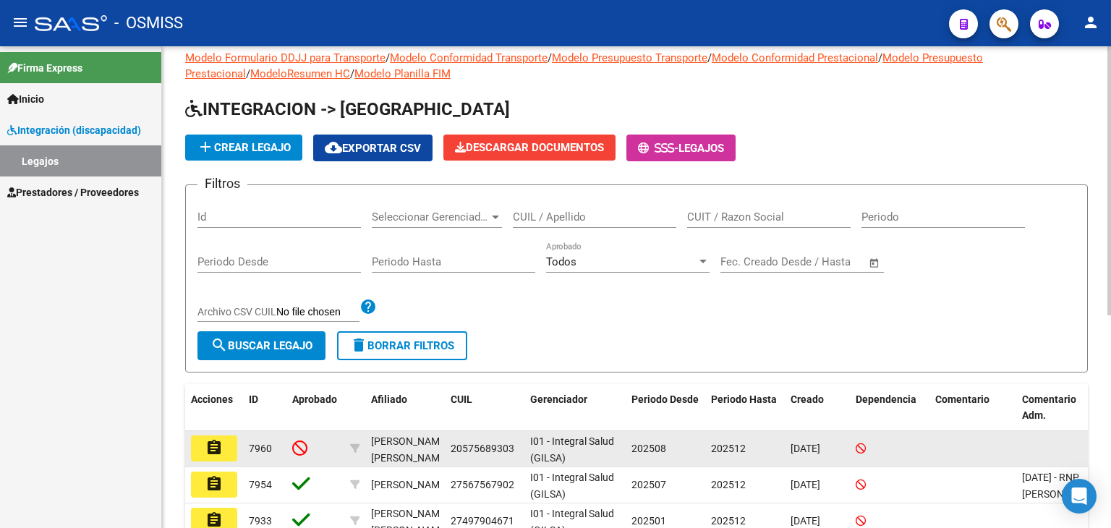
scroll to position [72, 0]
